Goal: Task Accomplishment & Management: Complete application form

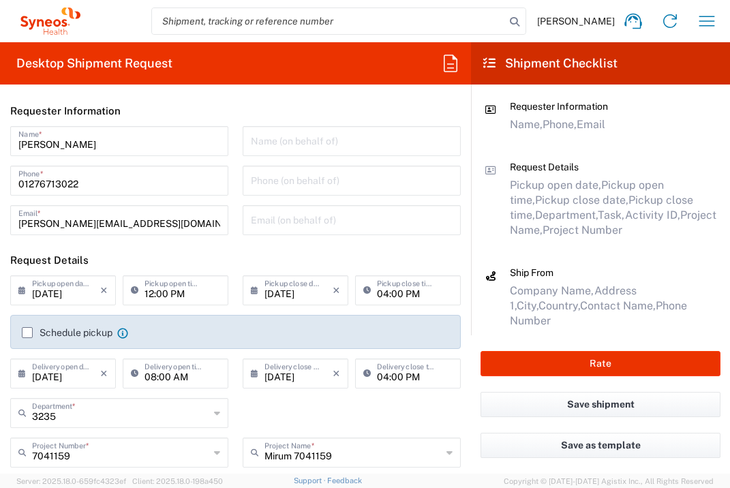
scroll to position [546, 0]
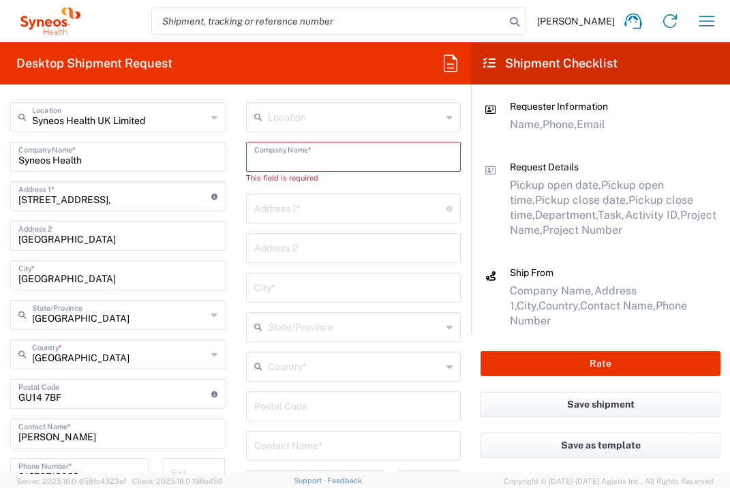
click at [311, 165] on input "text" at bounding box center [353, 156] width 199 height 24
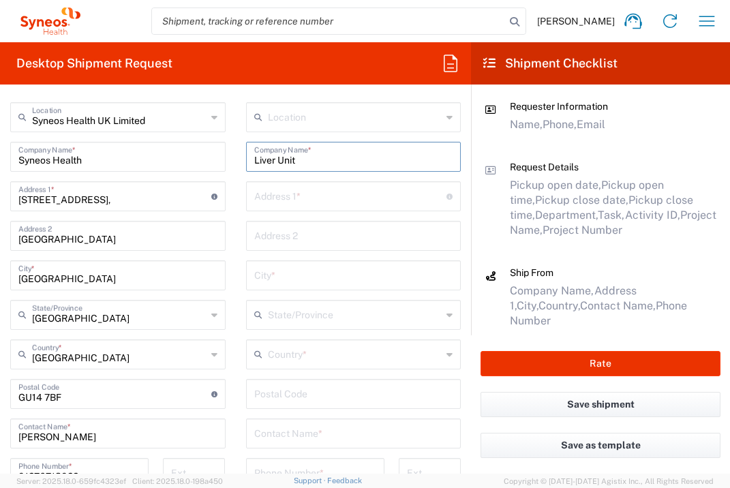
type input "Liver Unit"
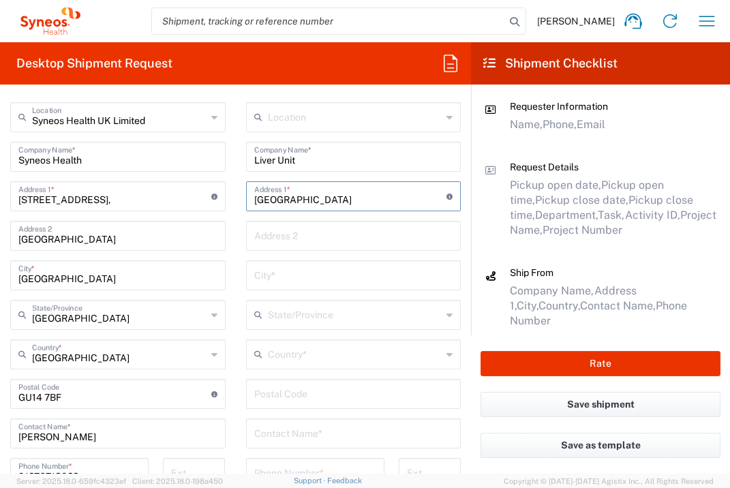
type input "[GEOGRAPHIC_DATA]"
type input "[STREET_ADDRESS]"
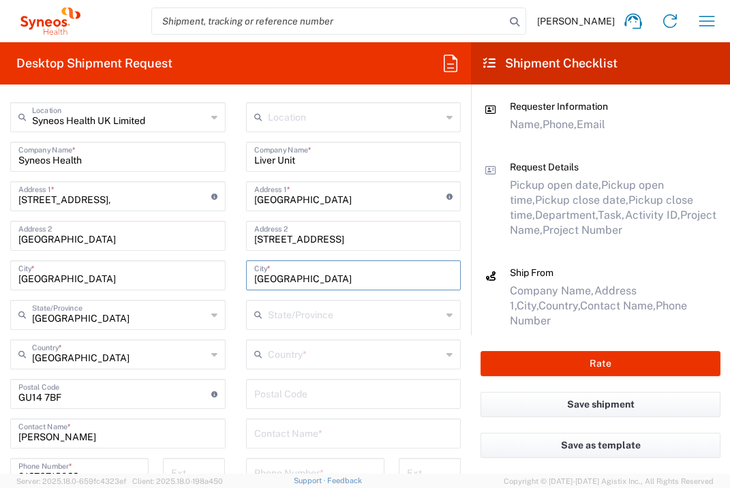
type input "[GEOGRAPHIC_DATA]"
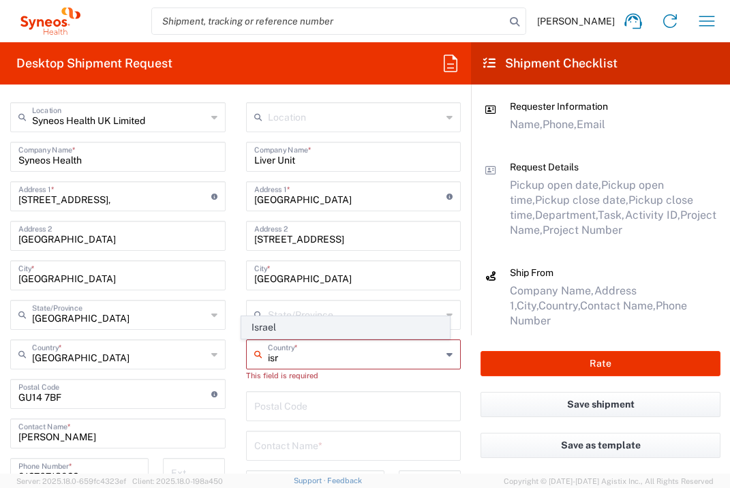
click at [249, 331] on span "Israel" at bounding box center [345, 327] width 207 height 21
type input "Israel"
type input "Sender/Shipper"
type input "Delivery Duty Paid"
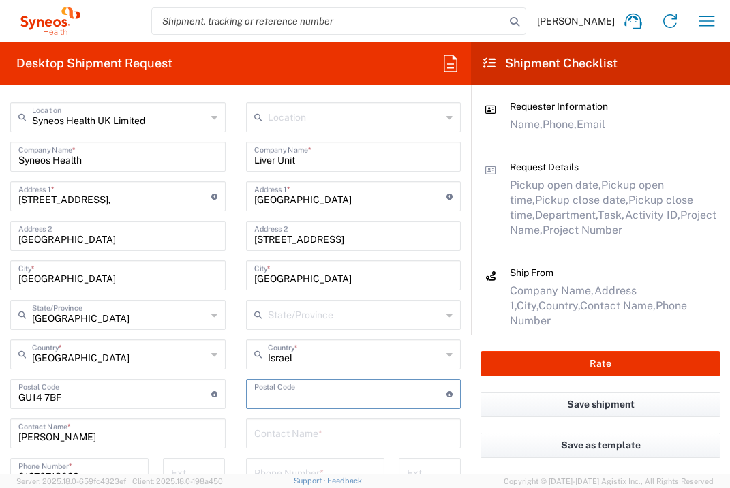
click at [313, 398] on input "undefined" at bounding box center [350, 393] width 193 height 24
type input "3436212"
click at [322, 418] on div "Contact Name *" at bounding box center [353, 433] width 215 height 30
click at [322, 427] on input "text" at bounding box center [353, 432] width 199 height 24
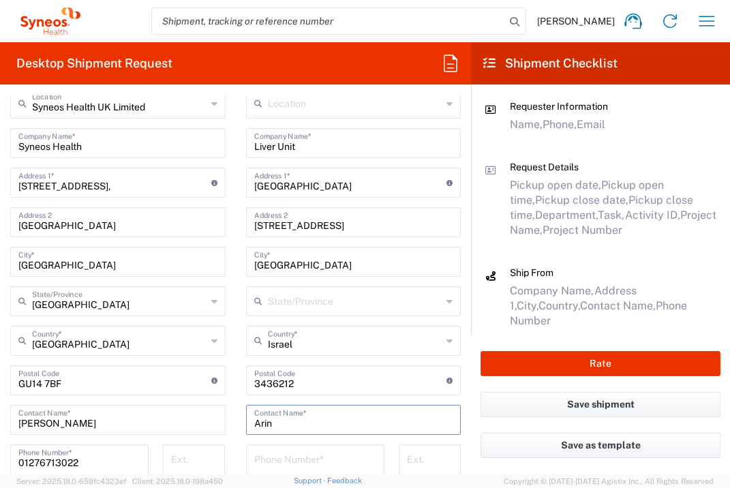
scroll to position [664, 0]
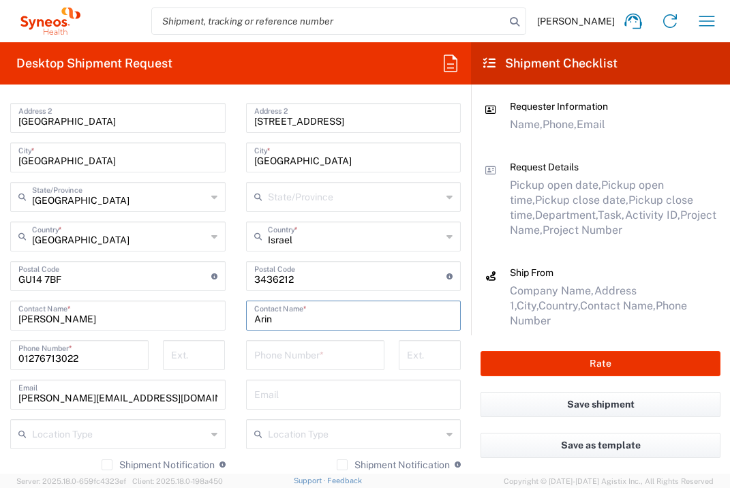
type input "Arin"
click at [322, 352] on input "tel" at bounding box center [315, 354] width 122 height 24
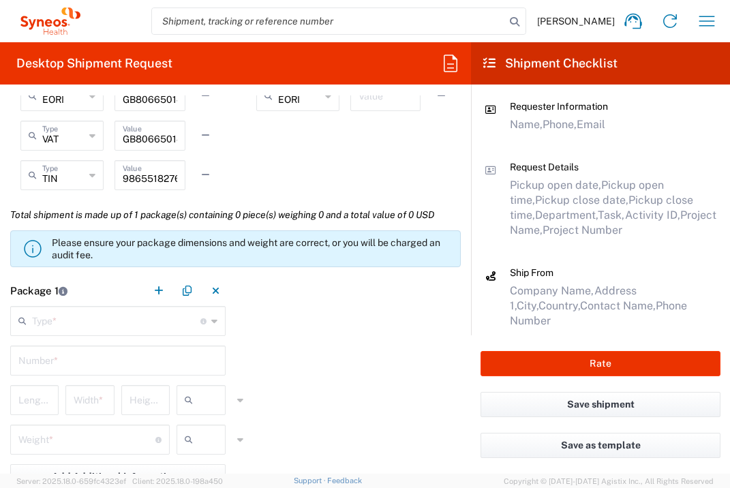
scroll to position [1119, 0]
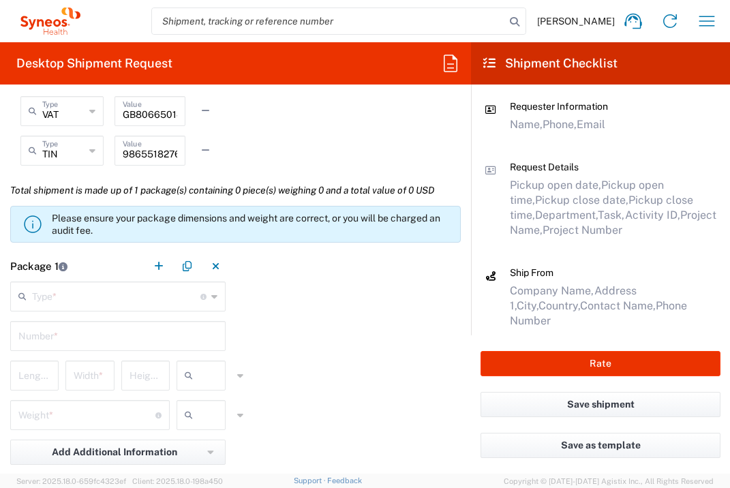
type input "[PHONE_NUMBER]"
click at [164, 307] on div "Type * Material used to package goods" at bounding box center [117, 296] width 215 height 30
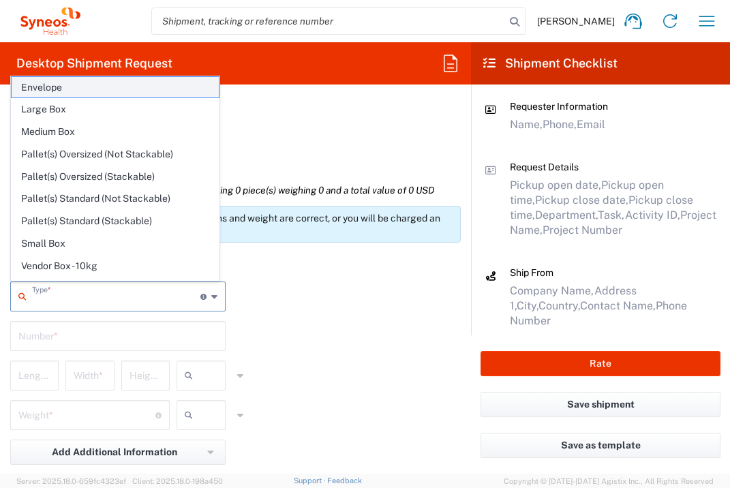
click at [168, 86] on span "Envelope" at bounding box center [115, 87] width 207 height 21
type input "Envelope"
type input "1"
type input "9.5"
type input "12.5"
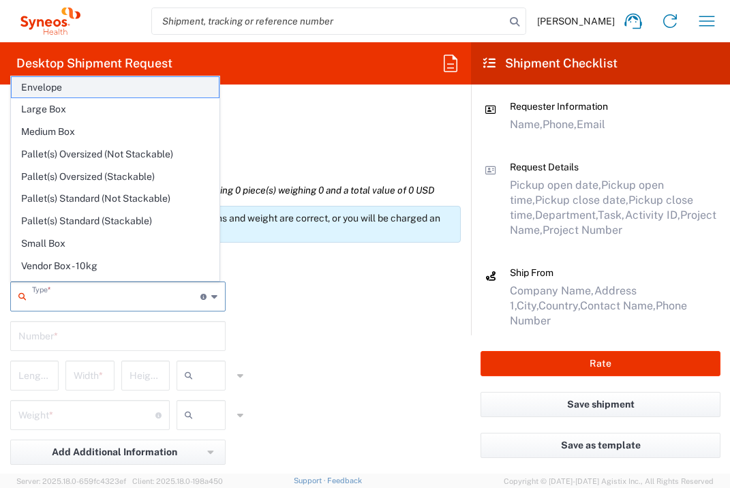
type input "0.25"
type input "in"
type input "0.45"
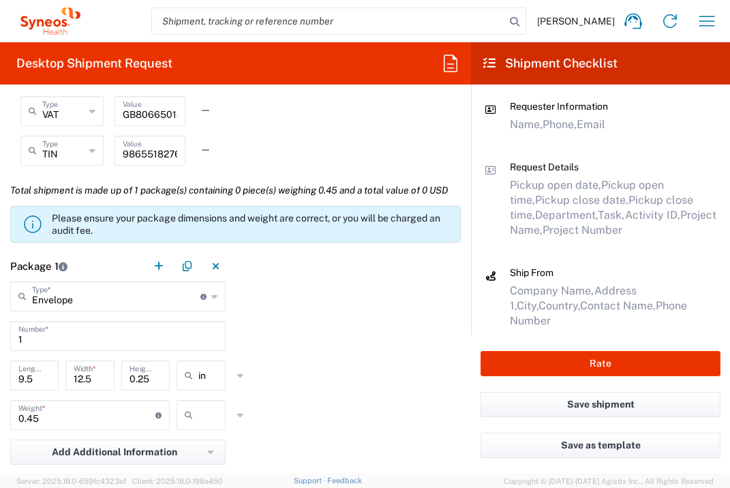
click at [207, 426] on input "text" at bounding box center [215, 415] width 34 height 22
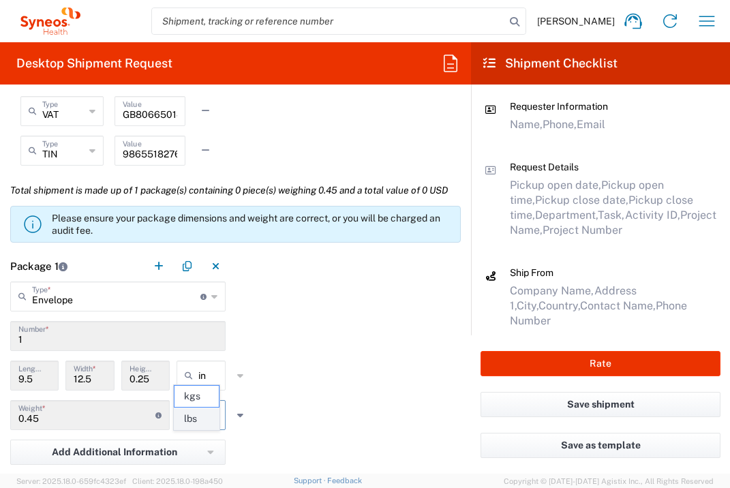
click at [207, 422] on span "lbs" at bounding box center [196, 418] width 45 height 21
type input "lbs"
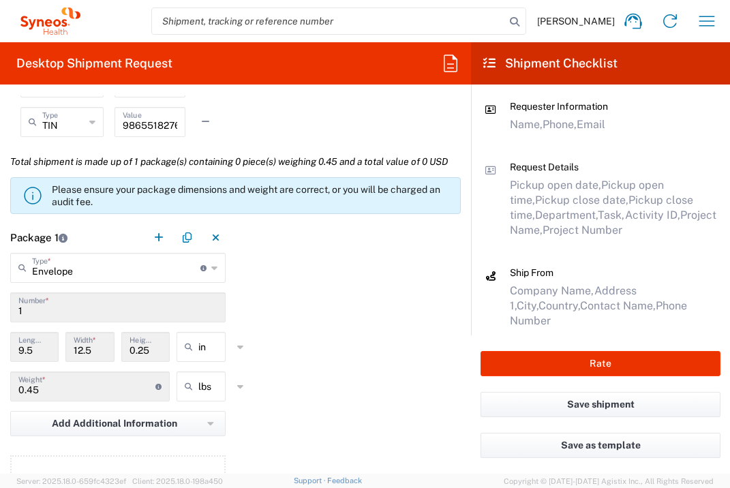
scroll to position [1310, 0]
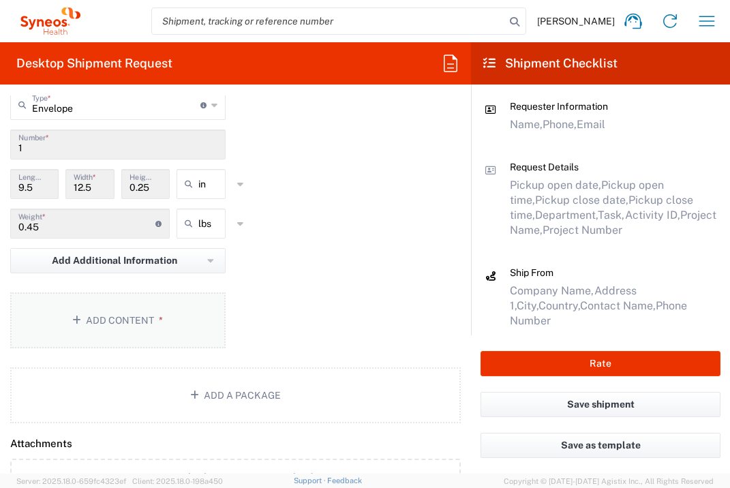
click at [163, 348] on button "Add Content *" at bounding box center [117, 320] width 215 height 56
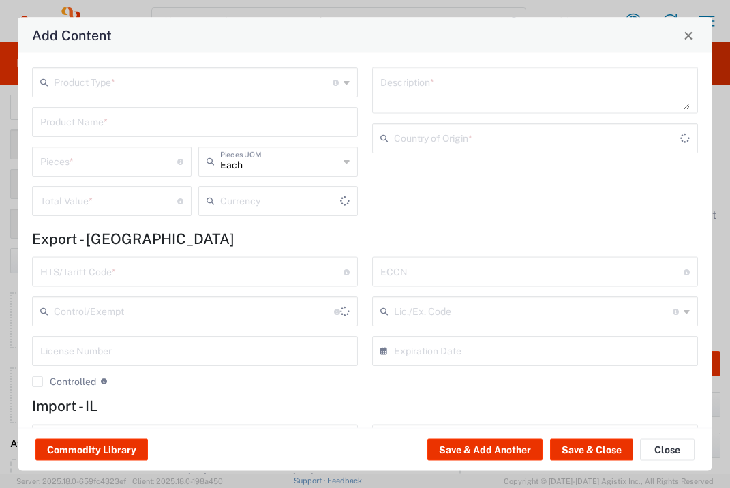
type input "US Dollar"
click at [209, 91] on input "text" at bounding box center [193, 81] width 279 height 24
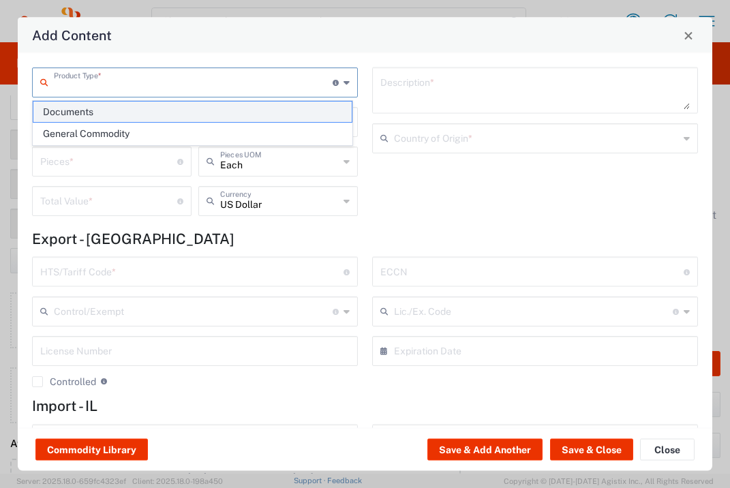
click at [202, 106] on span "Documents" at bounding box center [192, 112] width 318 height 21
type input "Documents"
type input "1"
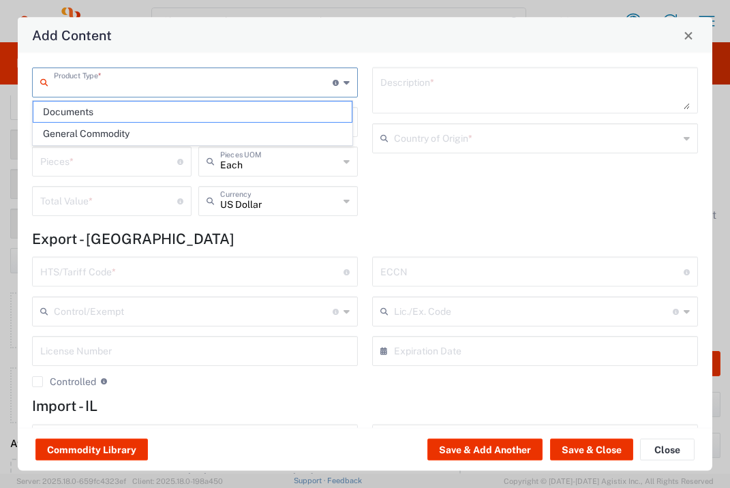
type textarea "Documents"
type input "[GEOGRAPHIC_DATA]"
type input "0000.00.0000"
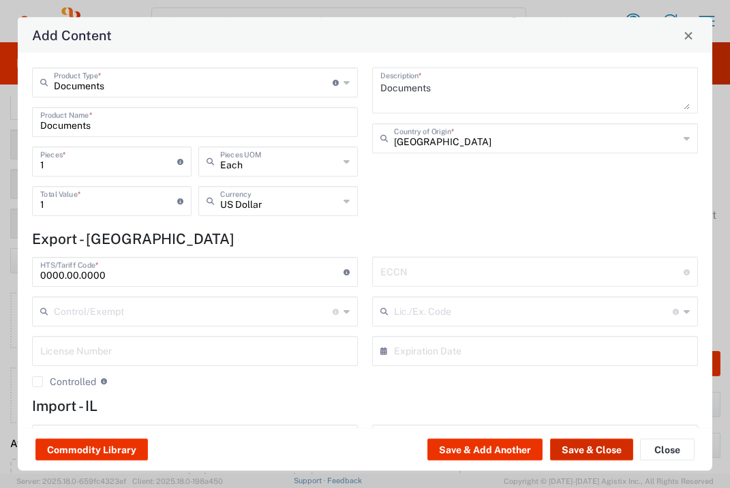
click at [580, 450] on button "Save & Close" at bounding box center [591, 450] width 83 height 22
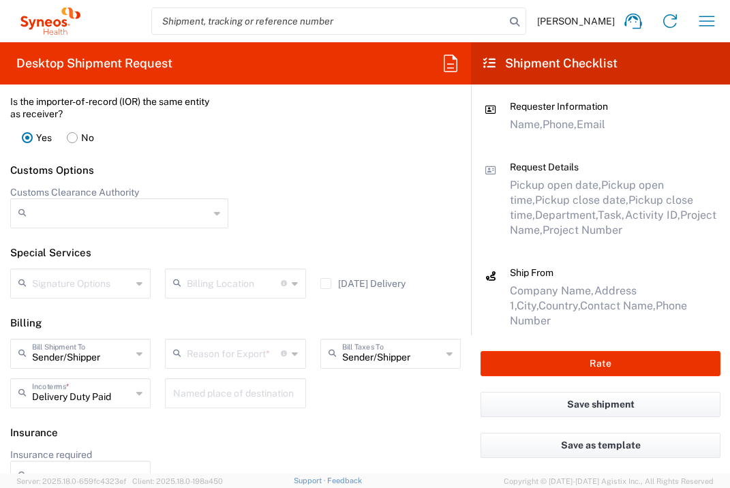
scroll to position [1935, 0]
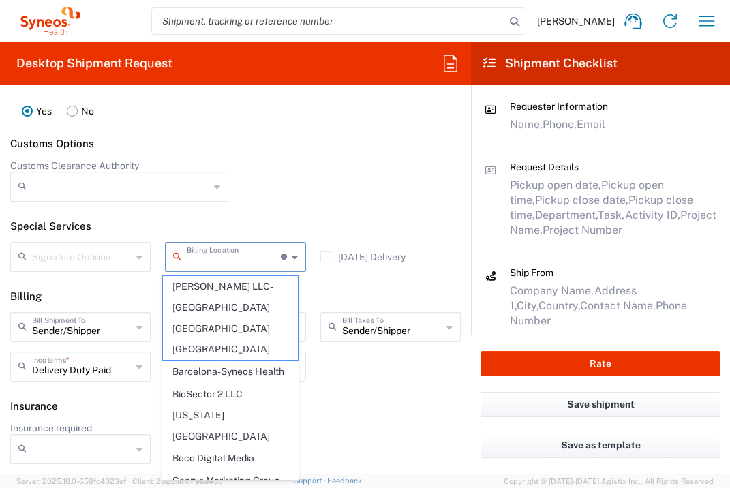
click at [202, 265] on input "text" at bounding box center [233, 256] width 93 height 24
click at [340, 377] on div "Sender/[PERSON_NAME] Shipment To Sender/Shipper Recipient Account Third Party A…" at bounding box center [235, 351] width 465 height 79
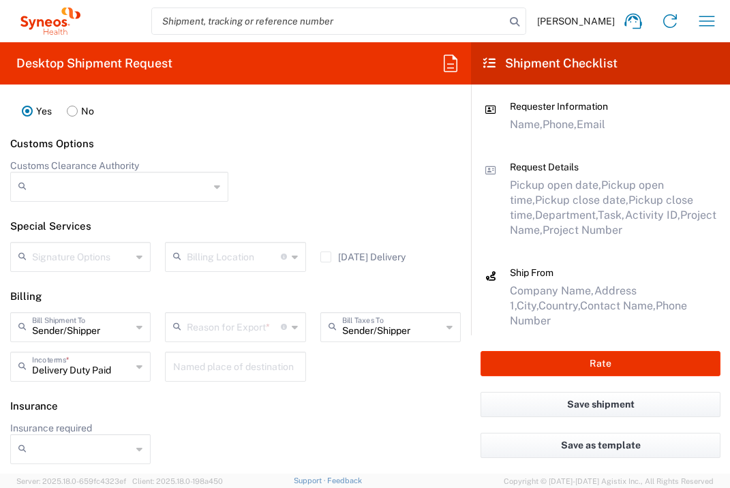
click at [252, 335] on input "text" at bounding box center [233, 326] width 93 height 24
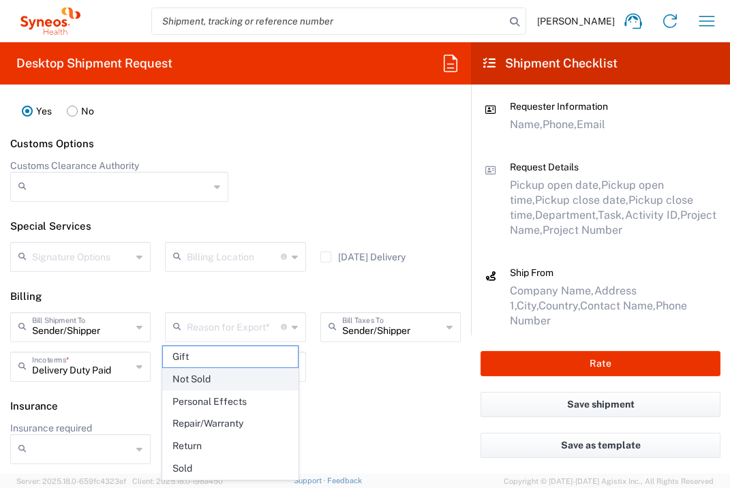
click at [243, 373] on span "Not Sold" at bounding box center [230, 379] width 134 height 21
type input "Not Sold"
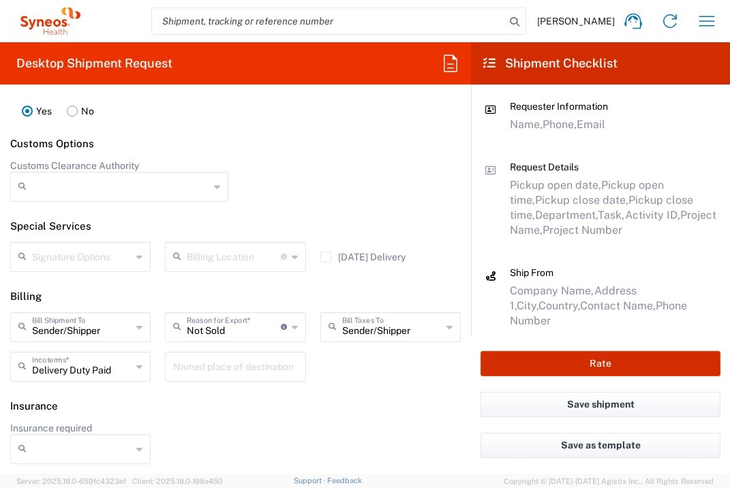
click at [586, 368] on button "Rate" at bounding box center [600, 363] width 240 height 25
type input "7041159"
